Goal: Information Seeking & Learning: Learn about a topic

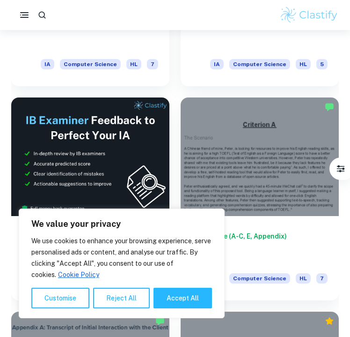
scroll to position [432, 0]
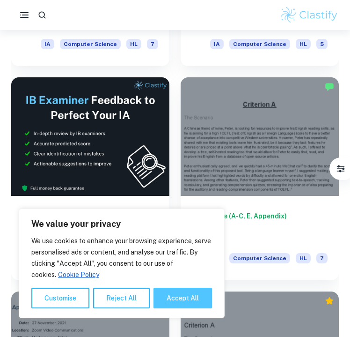
click at [191, 302] on button "Accept All" at bounding box center [183, 297] width 59 height 21
checkbox input "true"
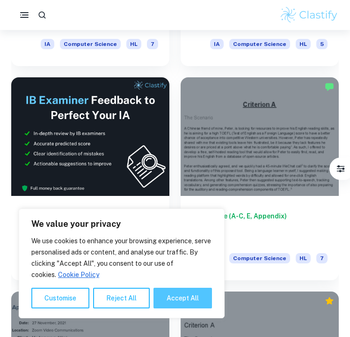
checkbox input "true"
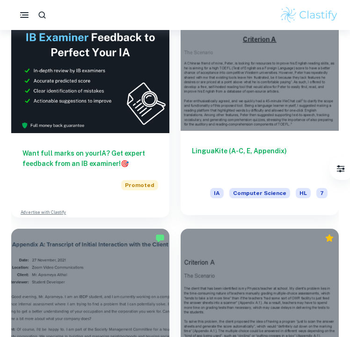
scroll to position [500, 0]
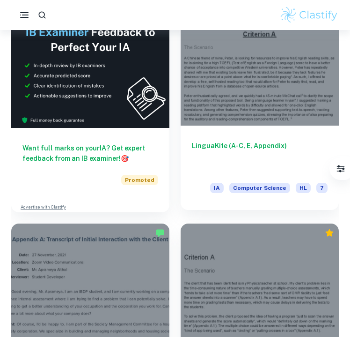
click at [244, 98] on div at bounding box center [260, 66] width 158 height 119
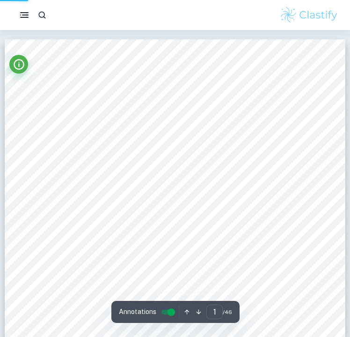
type input "2"
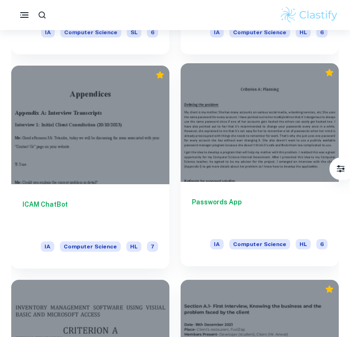
scroll to position [1200, 0]
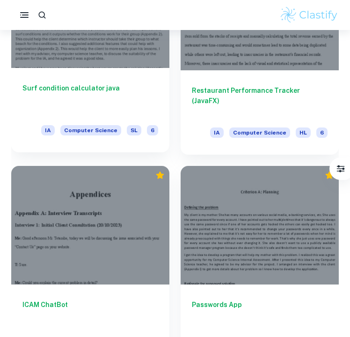
click at [117, 91] on h6 "Surf condition calculator java" at bounding box center [90, 98] width 136 height 31
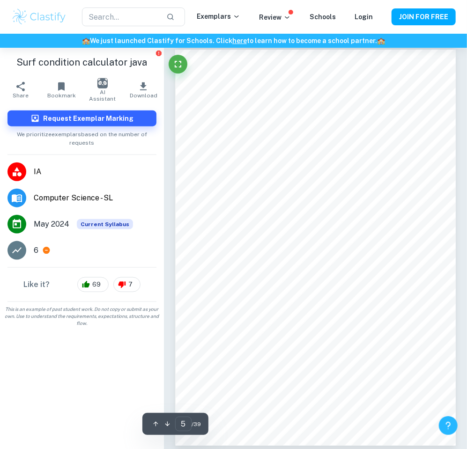
scroll to position [1705, 0]
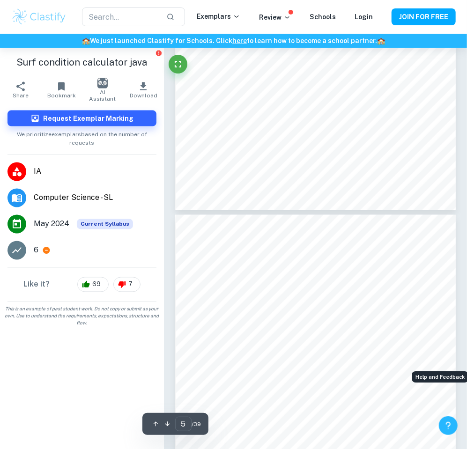
type input "6"
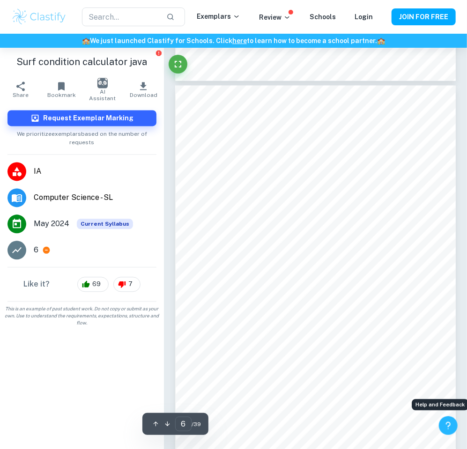
scroll to position [2069, 0]
